Goal: Task Accomplishment & Management: Complete application form

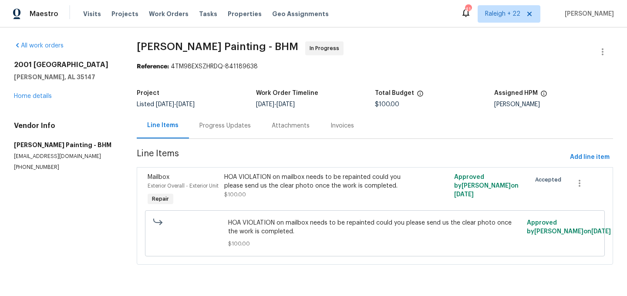
scroll to position [2, 0]
click at [232, 124] on div "Progress Updates" at bounding box center [224, 125] width 51 height 9
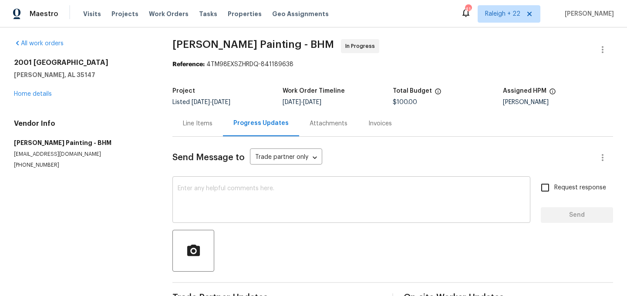
scroll to position [27, 0]
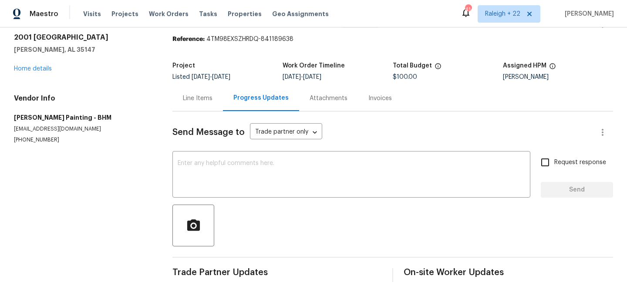
click at [192, 98] on div "Line Items" at bounding box center [198, 98] width 30 height 9
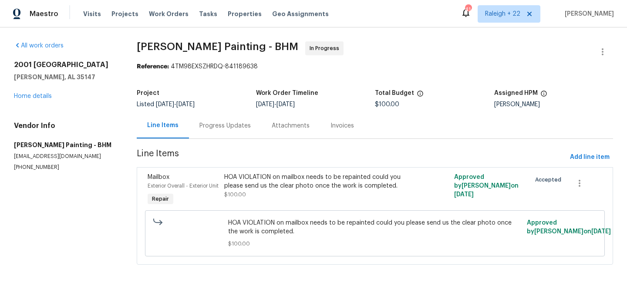
click at [236, 124] on div "Progress Updates" at bounding box center [224, 125] width 51 height 9
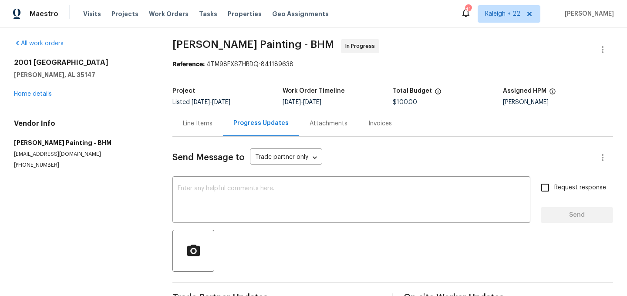
scroll to position [27, 0]
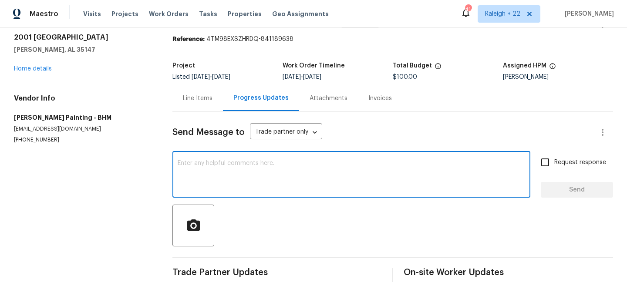
click at [240, 179] on textarea at bounding box center [351, 175] width 347 height 30
click at [237, 167] on textarea "The mailbox" at bounding box center [351, 175] width 347 height 30
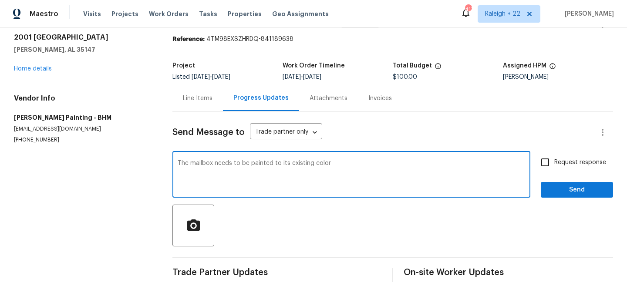
click at [328, 162] on textarea "The mailbox needs to be painted to its existing color" at bounding box center [351, 175] width 347 height 30
type textarea "The mailbox needs to be painted to its existing color."
click at [544, 165] on input "Request response" at bounding box center [545, 162] width 18 height 18
checkbox input "true"
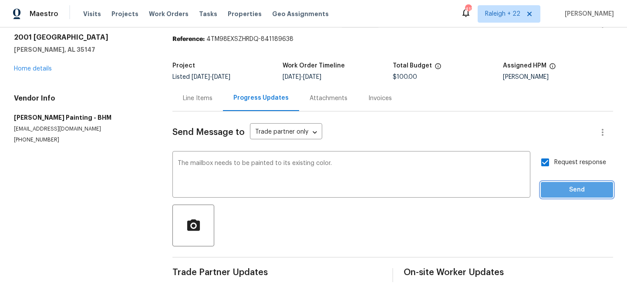
click at [562, 189] on span "Send" at bounding box center [577, 190] width 58 height 11
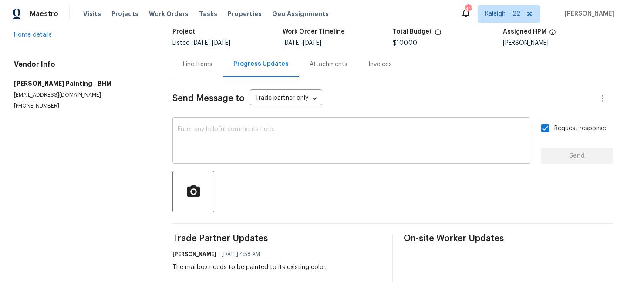
scroll to position [0, 0]
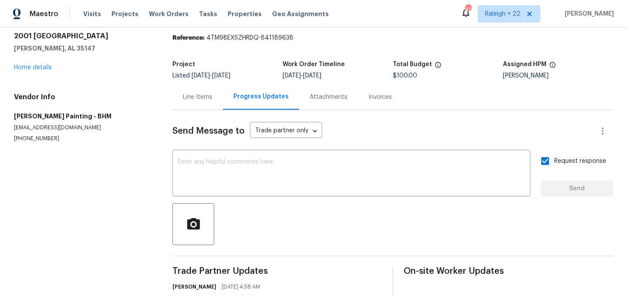
click at [206, 98] on div "Line Items" at bounding box center [198, 97] width 30 height 9
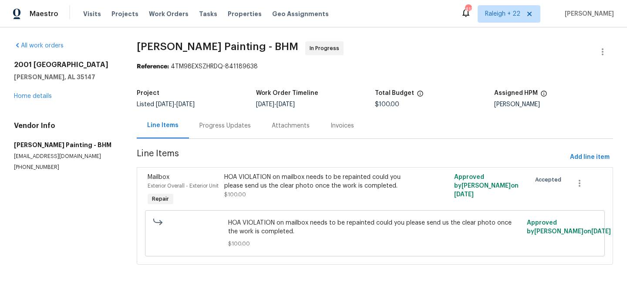
scroll to position [2, 0]
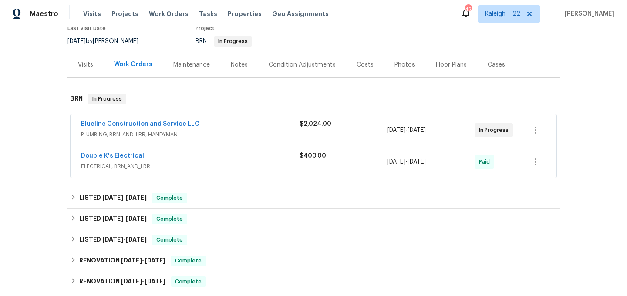
scroll to position [88, 0]
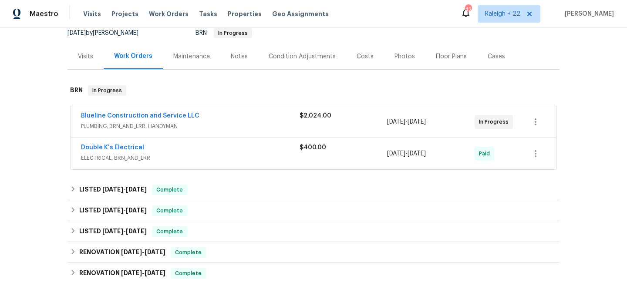
click at [142, 126] on span "PLUMBING, BRN_AND_LRR, HANDYMAN" at bounding box center [190, 126] width 219 height 9
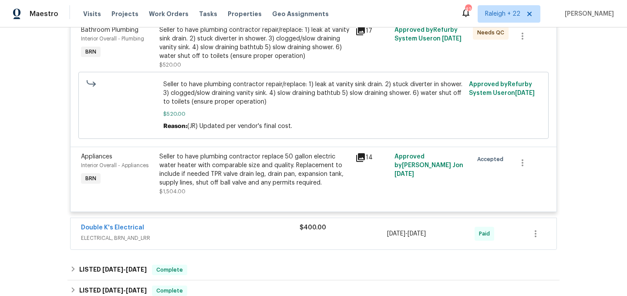
scroll to position [229, 0]
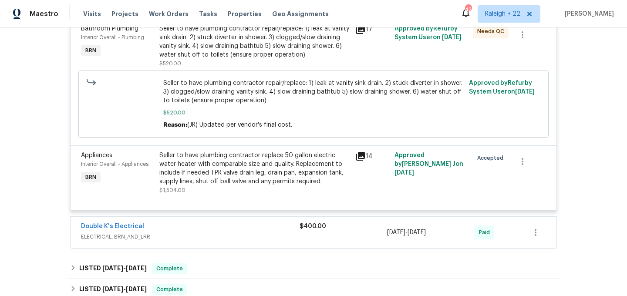
click at [125, 235] on span "ELECTRICAL, BRN_AND_LRR" at bounding box center [190, 237] width 219 height 9
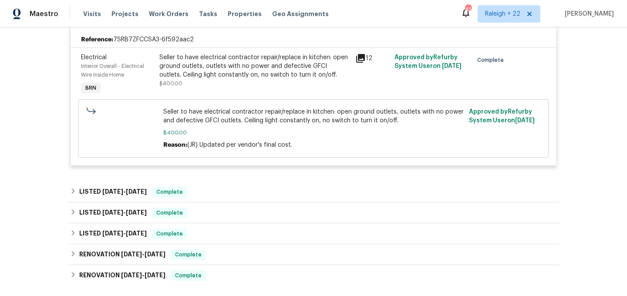
scroll to position [449, 0]
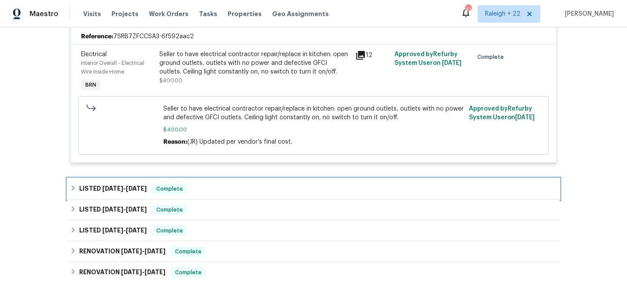
click at [74, 194] on div "LISTED 7/11/25 - 8/22/25 Complete" at bounding box center [313, 189] width 487 height 10
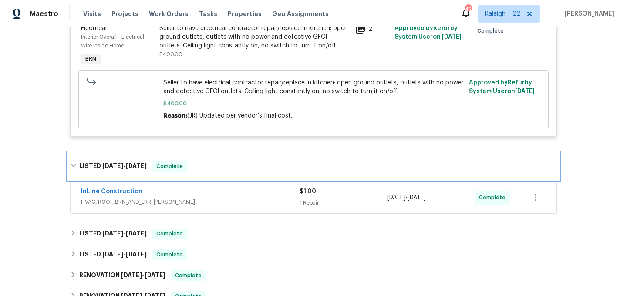
scroll to position [518, 0]
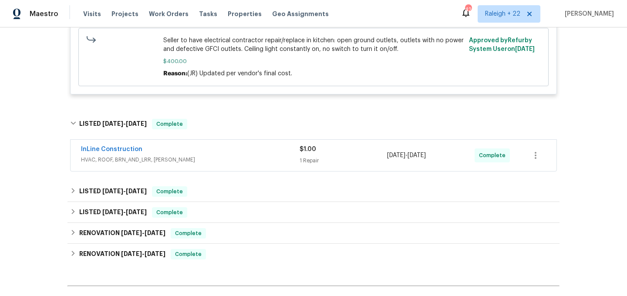
click at [141, 162] on span "HVAC, ROOF, BRN_AND_LRR, [PERSON_NAME]" at bounding box center [190, 159] width 219 height 9
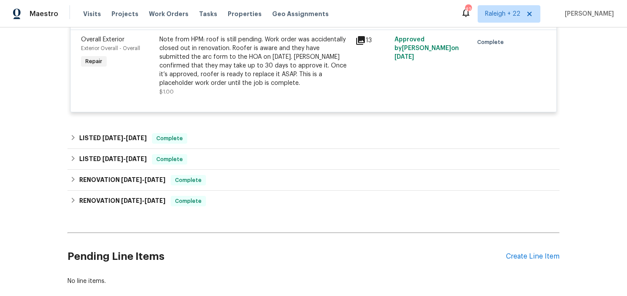
scroll to position [731, 0]
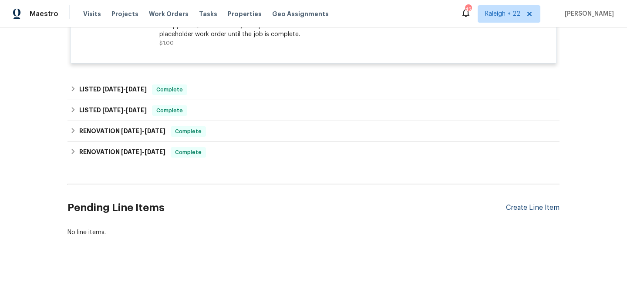
click at [510, 204] on div "Create Line Item" at bounding box center [533, 208] width 54 height 8
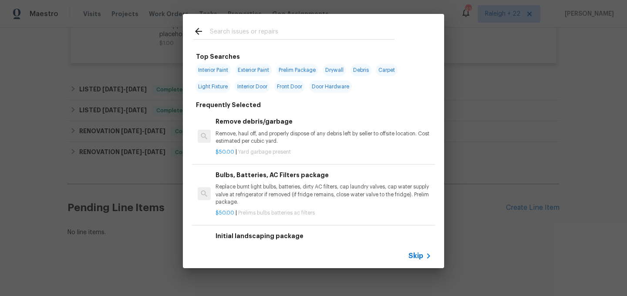
click at [419, 256] on span "Skip" at bounding box center [415, 256] width 15 height 9
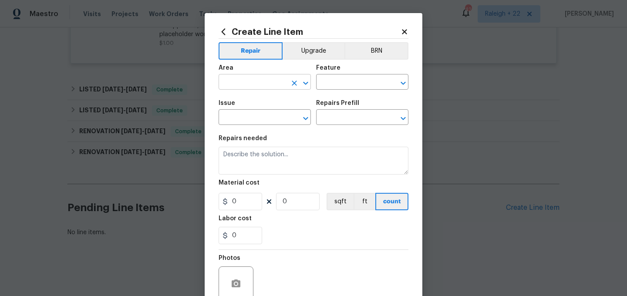
click at [261, 78] on input "text" at bounding box center [253, 82] width 68 height 13
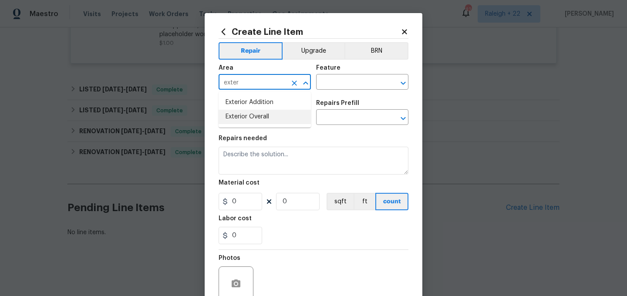
click at [241, 122] on li "Exterior Overall" at bounding box center [265, 117] width 92 height 14
type input "Exterior Overall"
click at [338, 84] on input "text" at bounding box center [350, 82] width 68 height 13
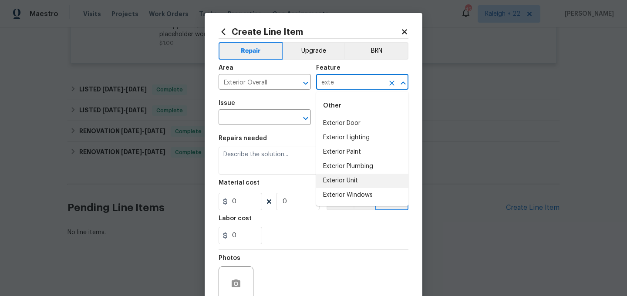
click at [341, 178] on li "Exterior Unit" at bounding box center [362, 181] width 92 height 14
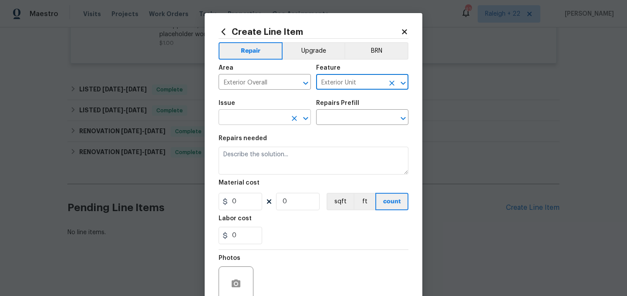
type input "Exterior Unit"
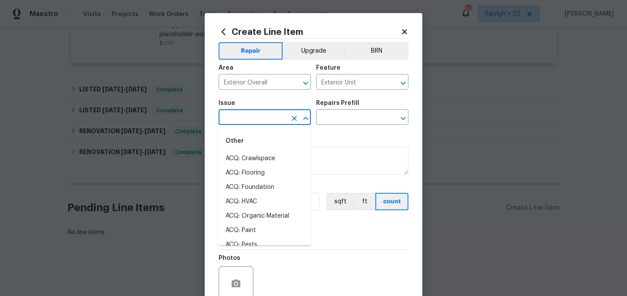
click at [257, 119] on input "text" at bounding box center [253, 117] width 68 height 13
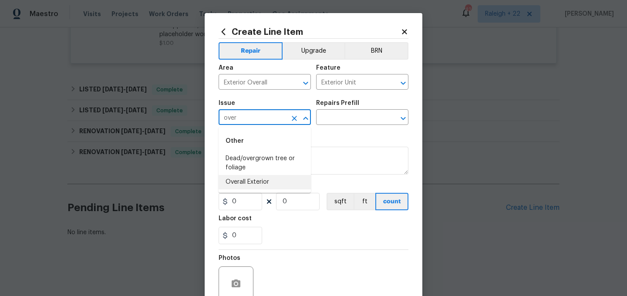
click at [234, 182] on li "Overall Exterior" at bounding box center [265, 182] width 92 height 14
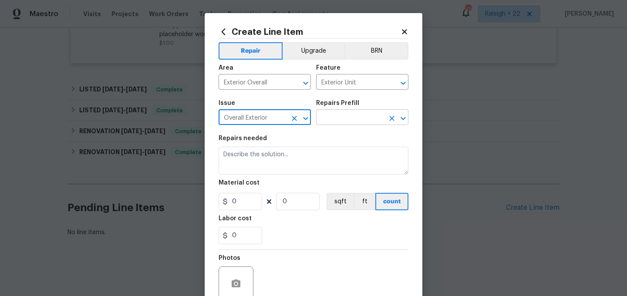
type input "Overall Exterior"
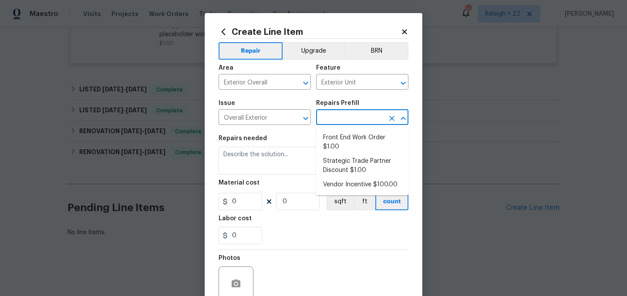
click at [345, 122] on input "text" at bounding box center [350, 117] width 68 height 13
click at [337, 137] on li "Front End Work Order $1.00" at bounding box center [362, 143] width 92 height 24
type input "Front End Work Order $1.00"
type textarea "Placeholder line item for the creation of front end work orders."
type input "1"
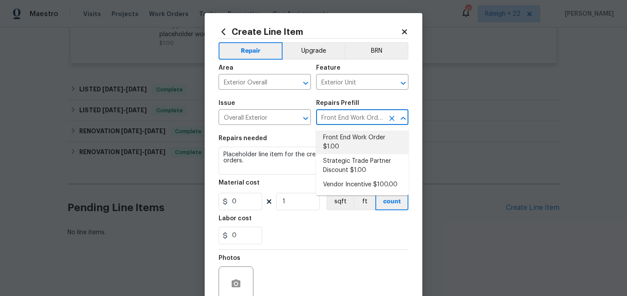
type input "1"
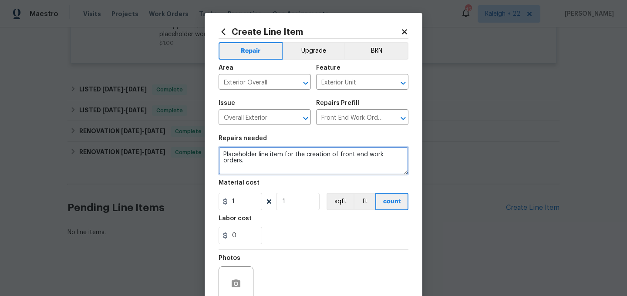
drag, startPoint x: 220, startPoint y: 155, endPoint x: 444, endPoint y: 185, distance: 225.9
click at [444, 185] on div "Create Line Item Repair Upgrade BRN Area Exterior Overall ​ Feature Exterior Un…" at bounding box center [313, 148] width 627 height 296
click at [346, 151] on textarea "HOA VIOLATION on the repair the gate" at bounding box center [314, 161] width 190 height 28
click at [344, 157] on textarea "HOA VIOLATION on the repair the gate" at bounding box center [314, 161] width 190 height 28
click at [317, 155] on textarea "HOA VIOLATION on the repair of the gate could you please check on the" at bounding box center [314, 161] width 190 height 28
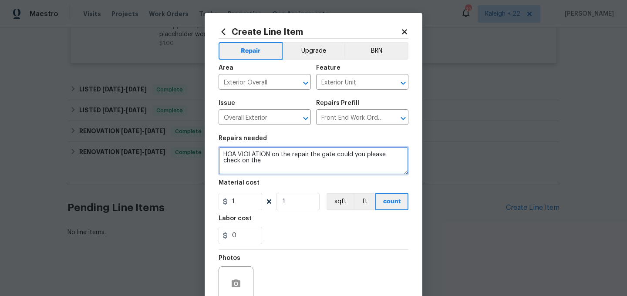
click at [249, 159] on textarea "HOA VIOLATION on the repair the gate could you please check on the" at bounding box center [314, 161] width 190 height 28
type textarea "HOA VIOLATION on the repair the gate could you please check on the property and…"
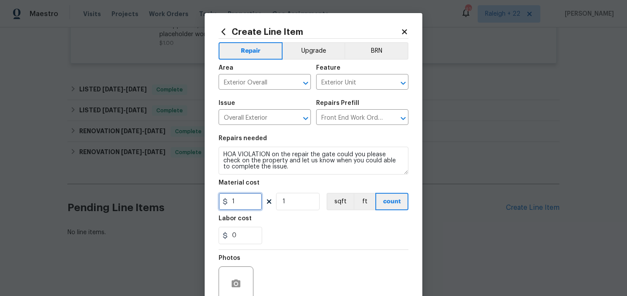
click at [237, 199] on input "1" at bounding box center [241, 201] width 44 height 17
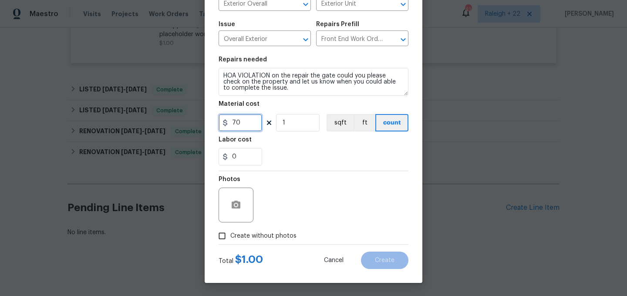
type input "70"
click at [219, 233] on input "Create without photos" at bounding box center [222, 236] width 17 height 17
checkbox input "true"
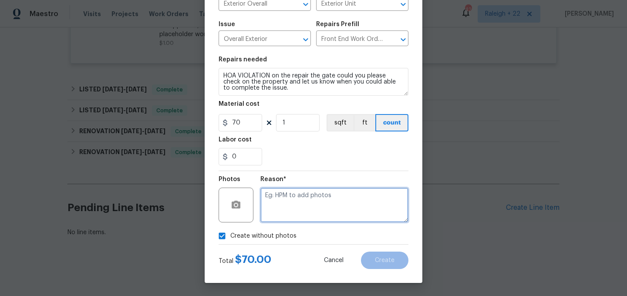
click at [288, 213] on textarea at bounding box center [334, 205] width 148 height 35
type textarea "NA"
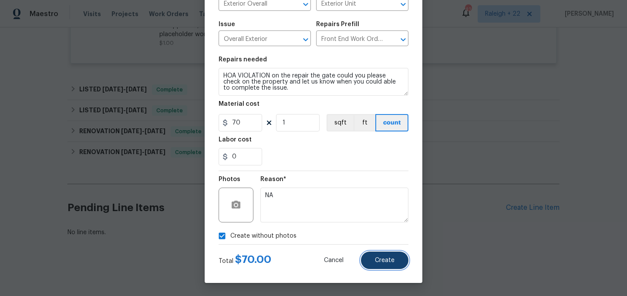
click at [383, 262] on span "Create" at bounding box center [385, 260] width 20 height 7
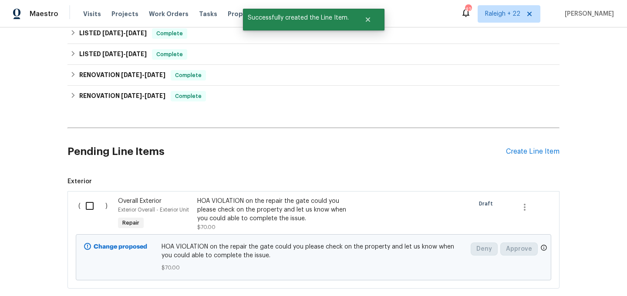
scroll to position [840, 0]
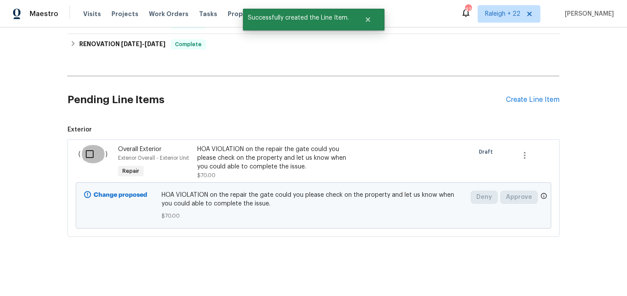
click at [89, 153] on input "checkbox" at bounding box center [93, 154] width 25 height 18
checkbox input "true"
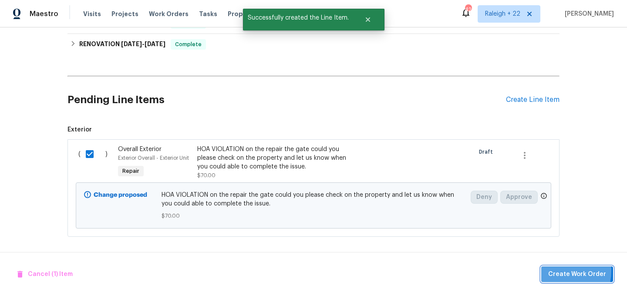
click at [563, 271] on span "Create Work Order" at bounding box center [577, 274] width 58 height 11
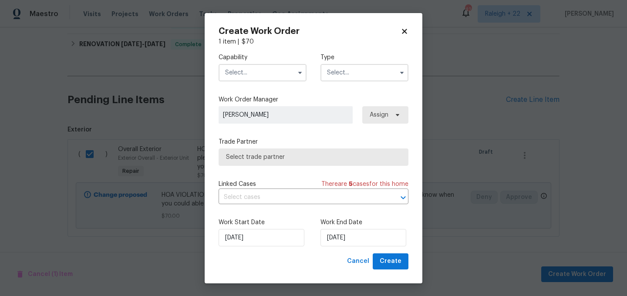
click at [271, 76] on input "text" at bounding box center [263, 72] width 88 height 17
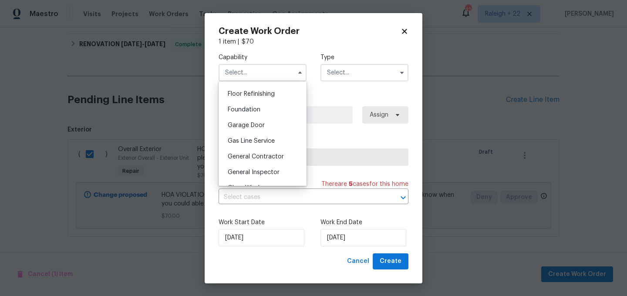
scroll to position [357, 0]
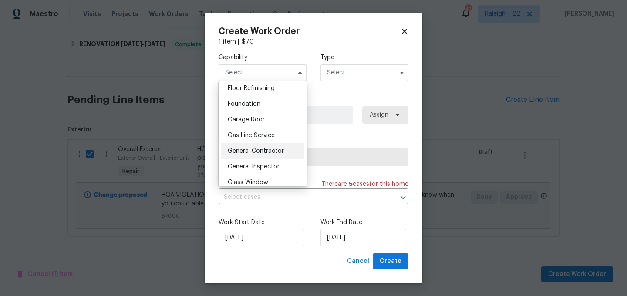
click at [270, 152] on span "General Contractor" at bounding box center [256, 151] width 56 height 6
type input "General Contractor"
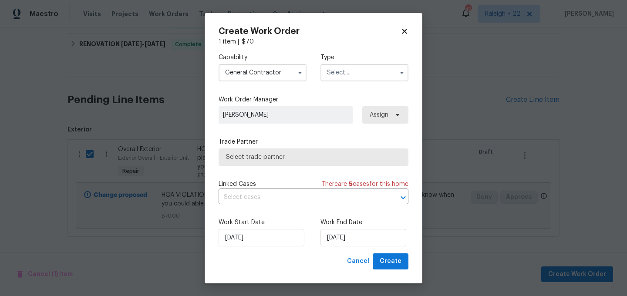
click at [351, 77] on input "text" at bounding box center [364, 72] width 88 height 17
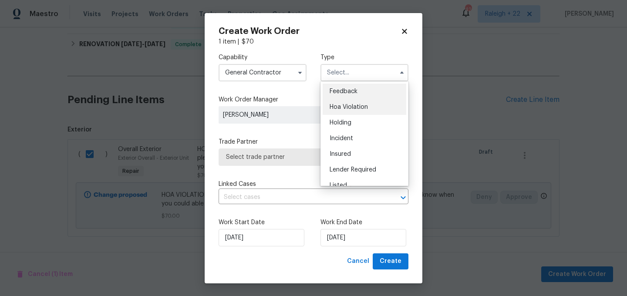
click at [347, 106] on span "Hoa Violation" at bounding box center [349, 107] width 38 height 6
type input "Hoa Violation"
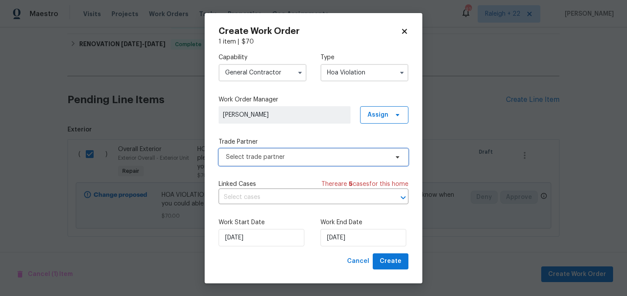
click at [293, 152] on span "Select trade partner" at bounding box center [314, 156] width 190 height 17
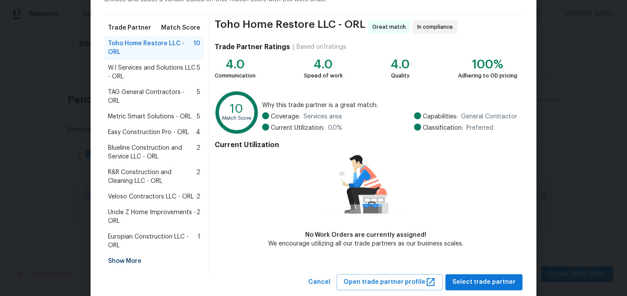
scroll to position [65, 0]
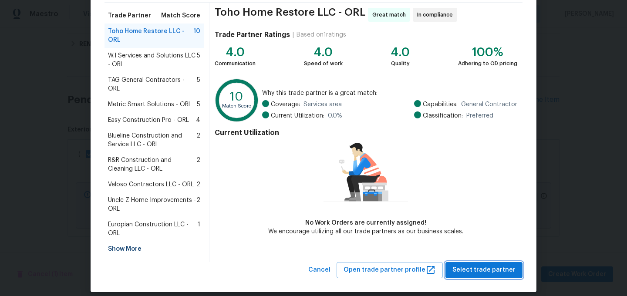
click at [496, 265] on span "Select trade partner" at bounding box center [483, 270] width 63 height 11
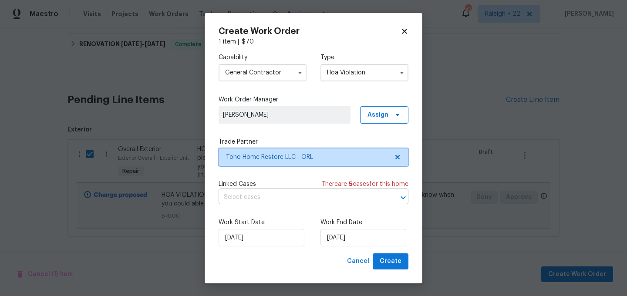
scroll to position [0, 0]
click at [283, 194] on input "text" at bounding box center [301, 197] width 165 height 13
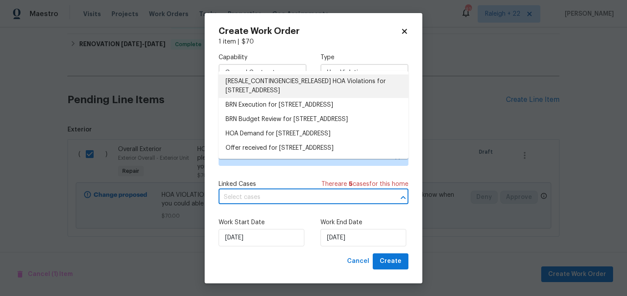
click at [271, 85] on li "[RESALE_CONTINGENCIES_RELEASED] HOA Violations for 1793 Western Hills Ln Unit N…" at bounding box center [314, 86] width 190 height 24
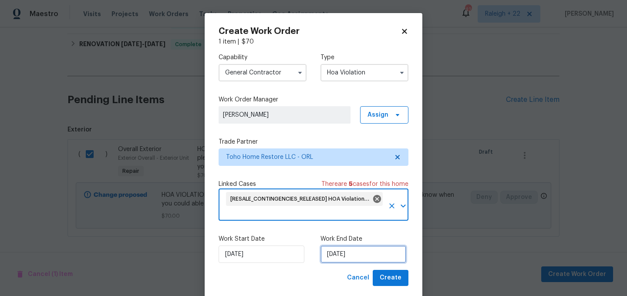
click at [351, 256] on input "12/08/2025" at bounding box center [363, 254] width 86 height 17
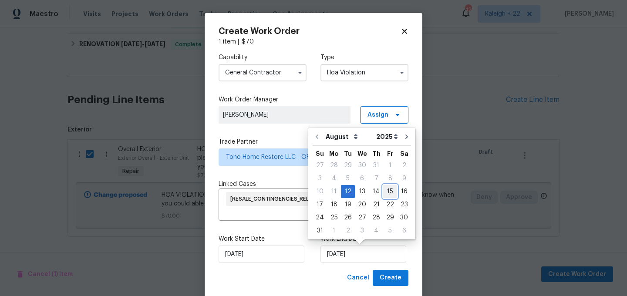
click at [386, 190] on div "15" at bounding box center [390, 191] width 14 height 12
type input "15/08/2025"
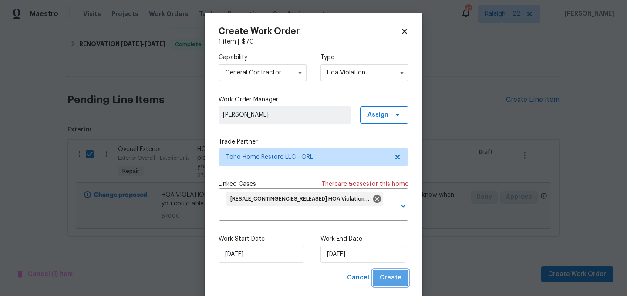
click at [385, 278] on span "Create" at bounding box center [391, 278] width 22 height 11
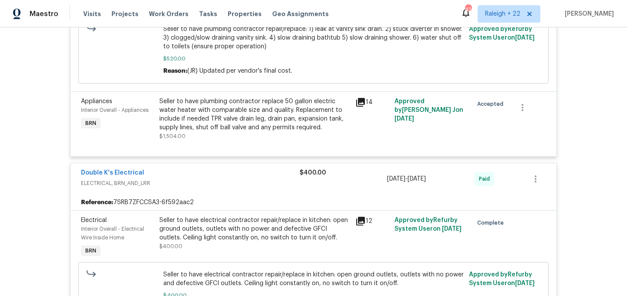
scroll to position [250, 0]
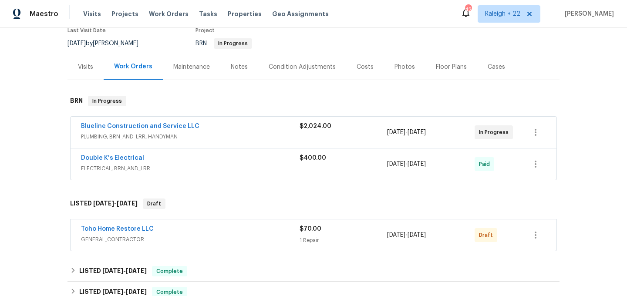
scroll to position [103, 0]
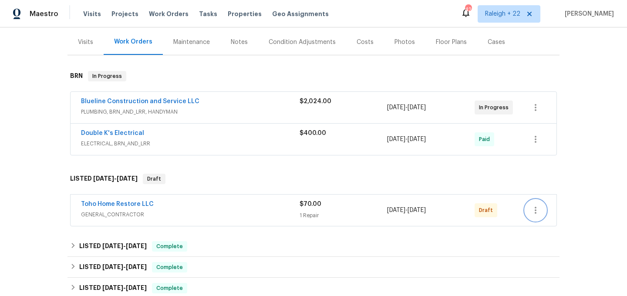
click at [542, 212] on button "button" at bounding box center [535, 210] width 21 height 21
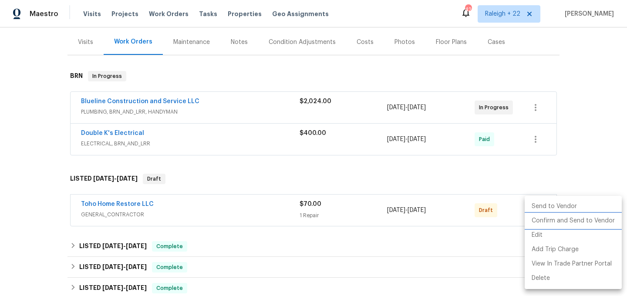
click at [547, 220] on li "Confirm and Send to Vendor" at bounding box center [573, 221] width 97 height 14
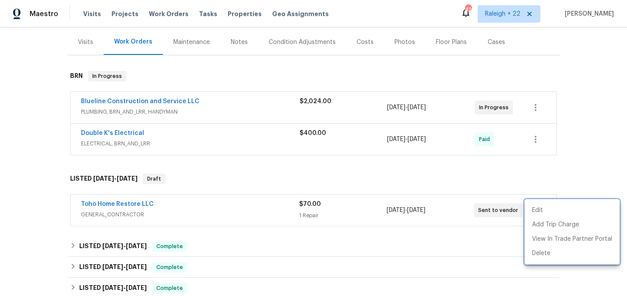
click at [114, 200] on div at bounding box center [313, 148] width 627 height 296
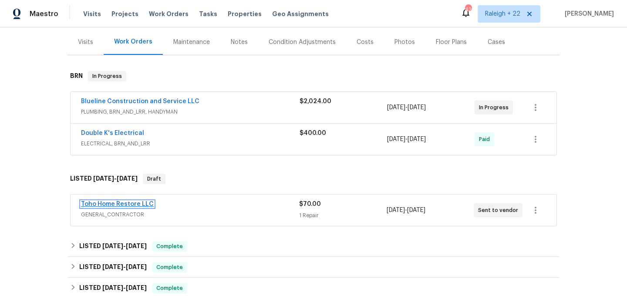
click at [115, 205] on link "Toho Home Restore LLC" at bounding box center [117, 204] width 73 height 6
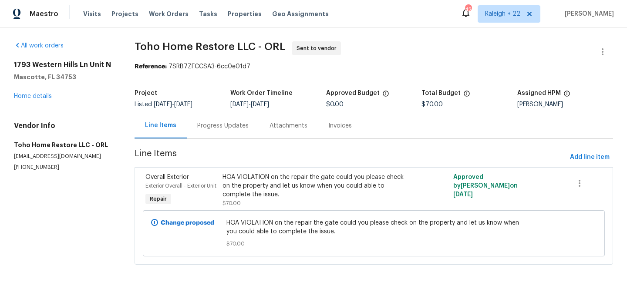
scroll to position [2, 0]
